Goal: Task Accomplishment & Management: Manage account settings

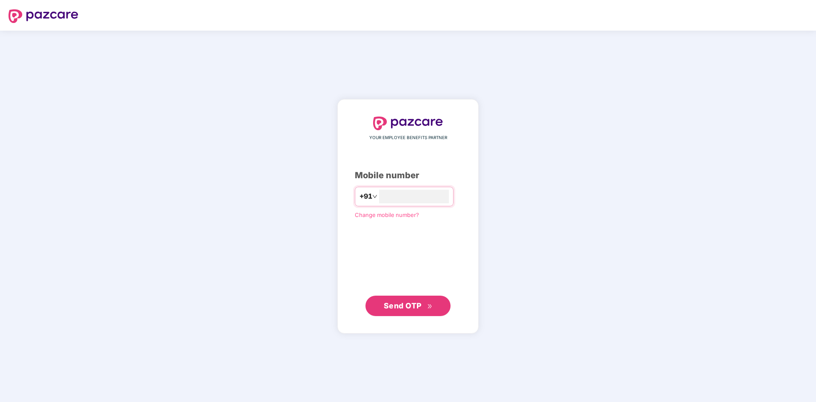
type input "**********"
click at [413, 306] on span "Send OTP" at bounding box center [403, 305] width 38 height 9
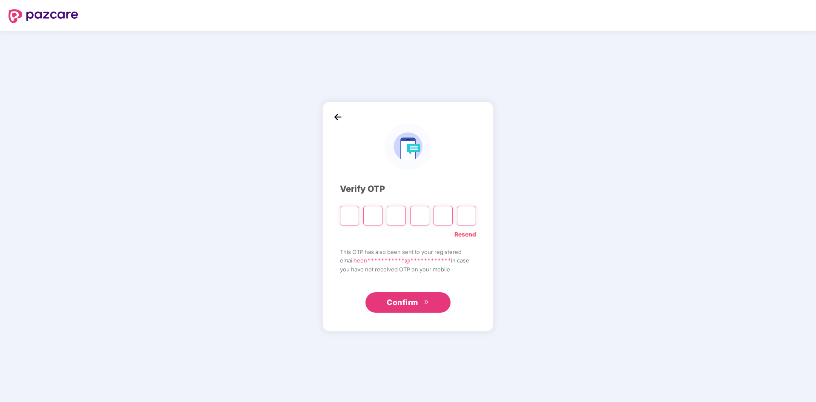
type input "*"
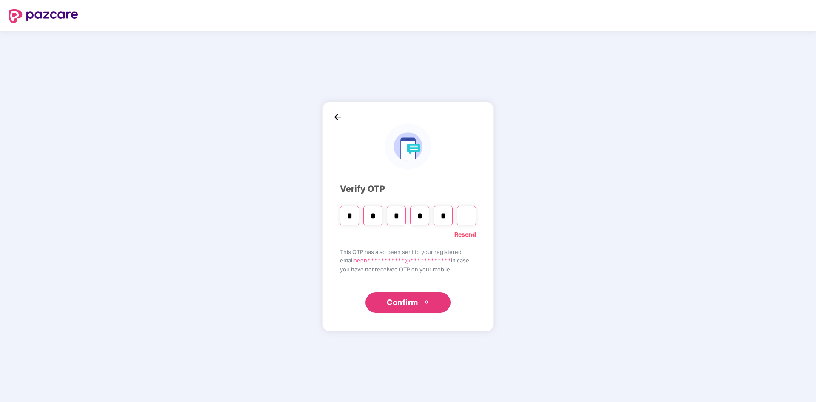
type input "*"
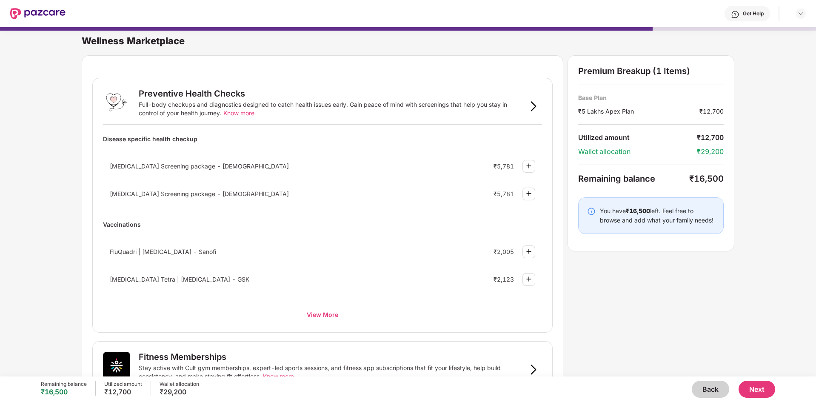
click at [758, 384] on button "Next" at bounding box center [757, 389] width 37 height 17
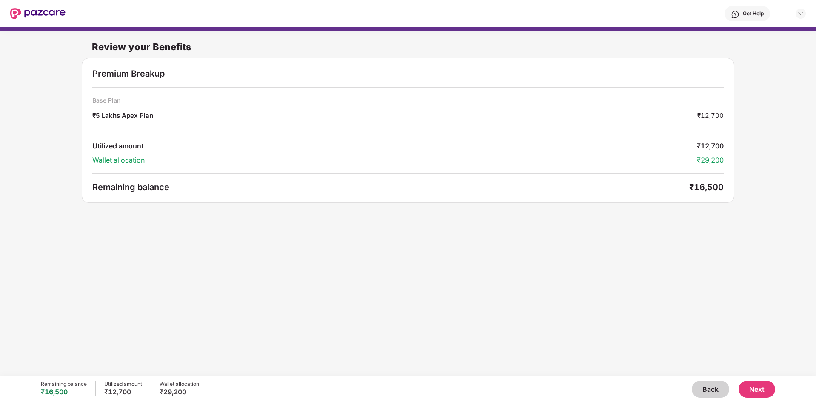
click at [758, 384] on button "Next" at bounding box center [757, 389] width 37 height 17
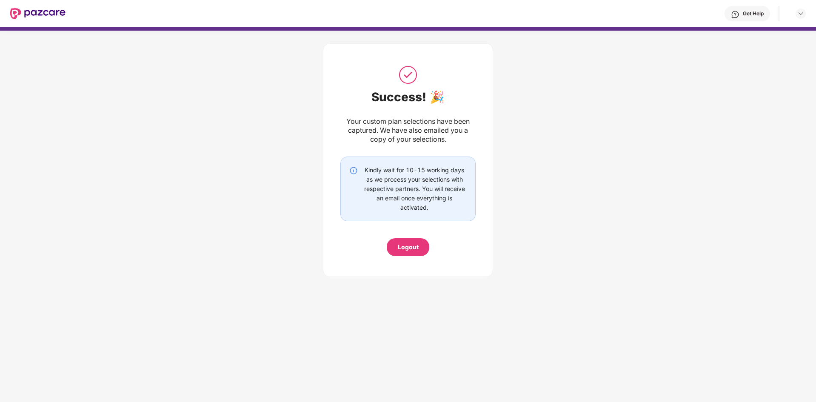
click at [415, 247] on div "Logout" at bounding box center [408, 247] width 21 height 9
click at [417, 244] on div "Logout" at bounding box center [408, 247] width 21 height 9
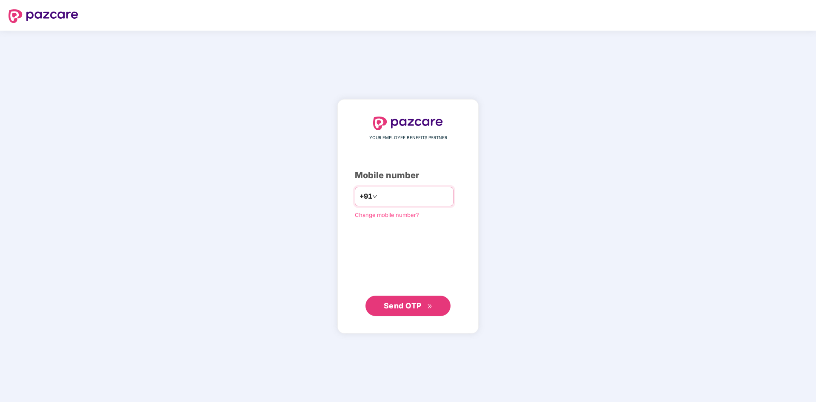
click at [394, 203] on input "number" at bounding box center [414, 197] width 70 height 14
click at [396, 197] on input "number" at bounding box center [414, 197] width 70 height 14
type input "**********"
click at [391, 309] on span "Send OTP" at bounding box center [403, 305] width 38 height 9
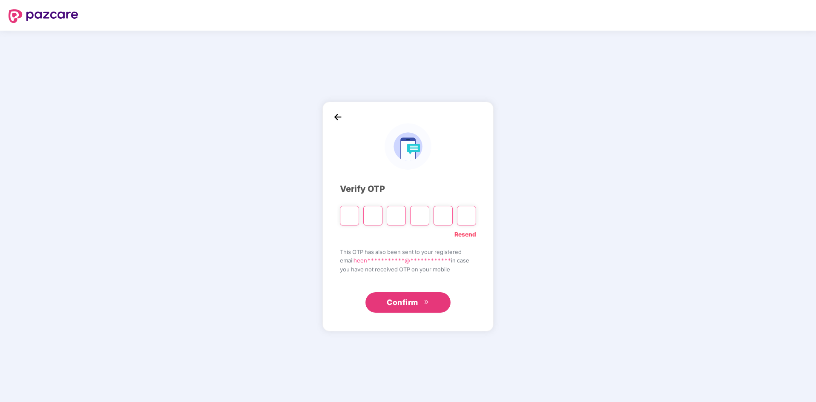
type input "*"
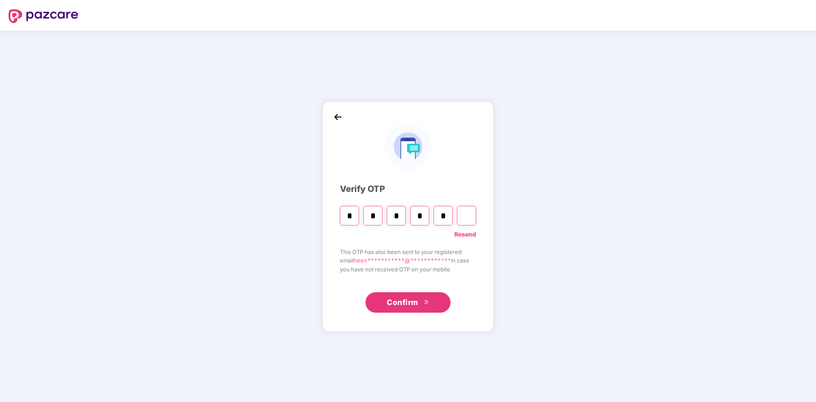
type input "*"
